Goal: Transaction & Acquisition: Purchase product/service

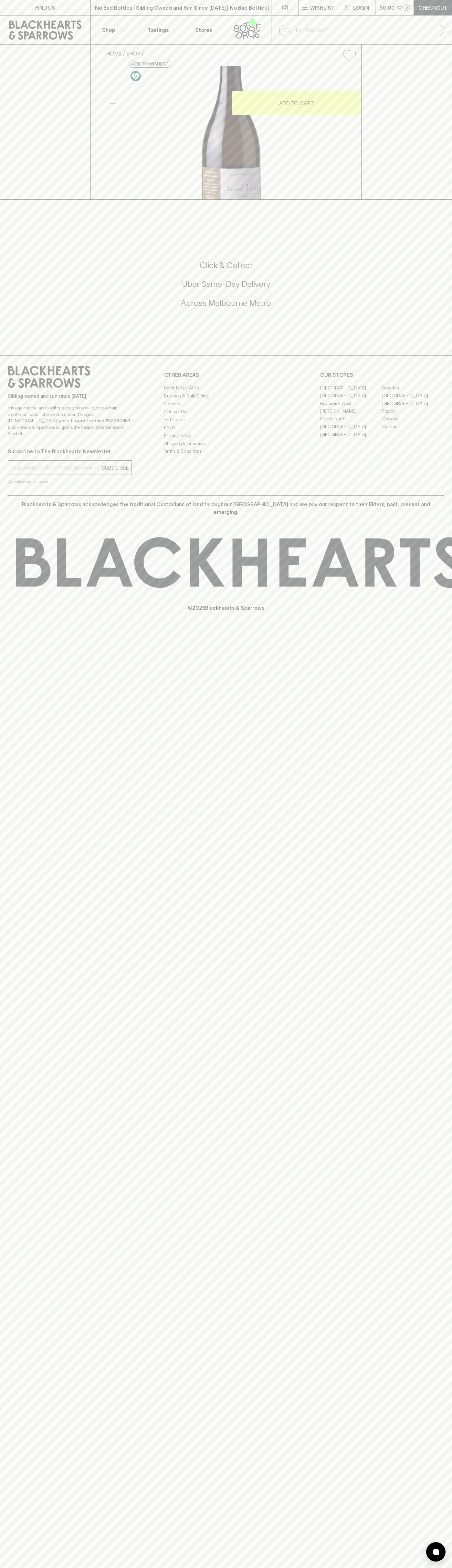
click at [276, 27] on div "​" at bounding box center [362, 30] width 181 height 29
click at [450, 200] on div "HOME SHOP Frantz Chagnoleau Saint-Veran Prélude 2023 $81.00 Add to wishlist 10%…" at bounding box center [226, 122] width 452 height 155
click at [267, 1567] on html "FIND US | No Bad Bottles | Sibling Owned and Run Since 2006 | No Bad Bottles | …" at bounding box center [226, 784] width 452 height 1568
click at [2, 992] on div "FIND US | No Bad Bottles | Sibling Owned and Run Since 2006 | No Bad Bottles | …" at bounding box center [226, 784] width 452 height 1568
